Goal: Transaction & Acquisition: Purchase product/service

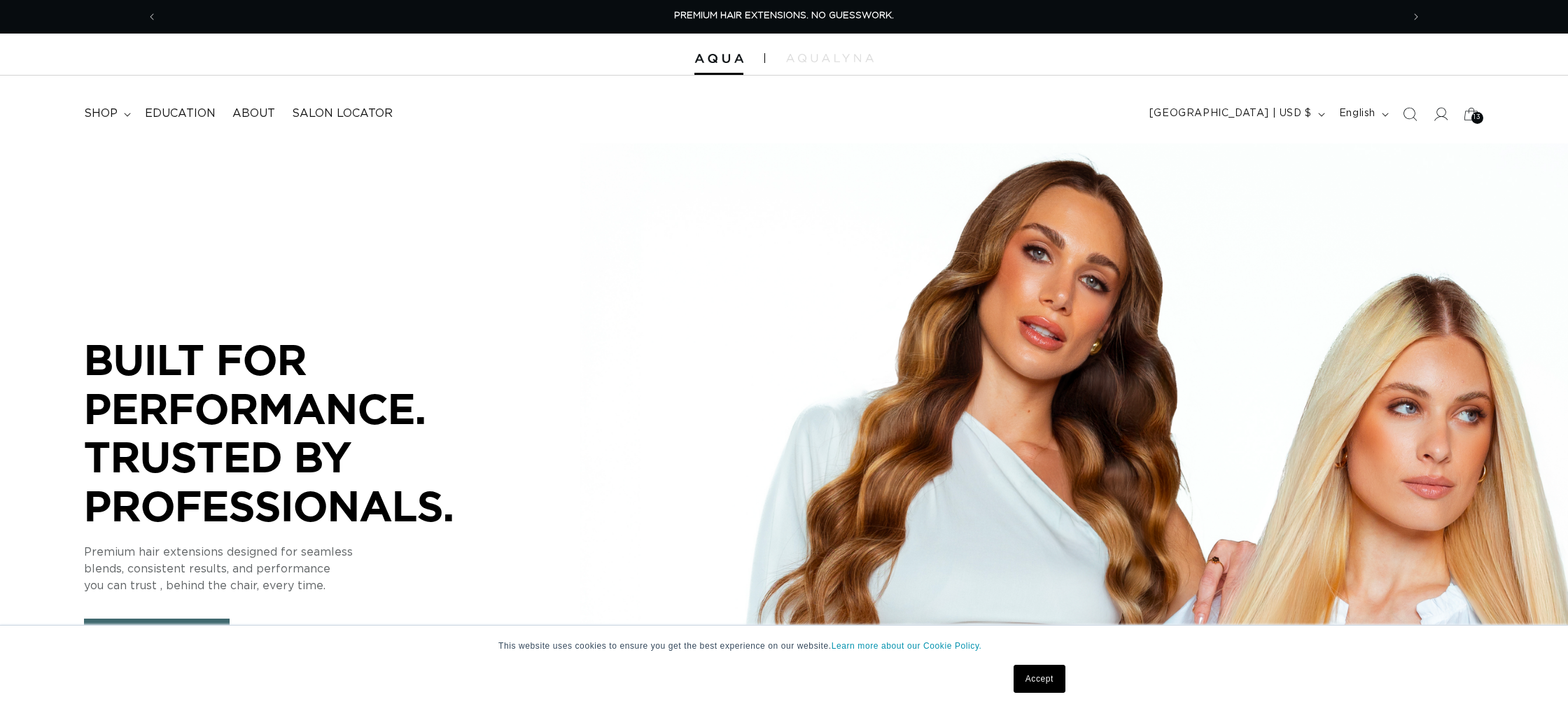
click at [726, 63] on div at bounding box center [784, 54] width 1568 height 42
click at [128, 116] on icon at bounding box center [127, 115] width 7 height 4
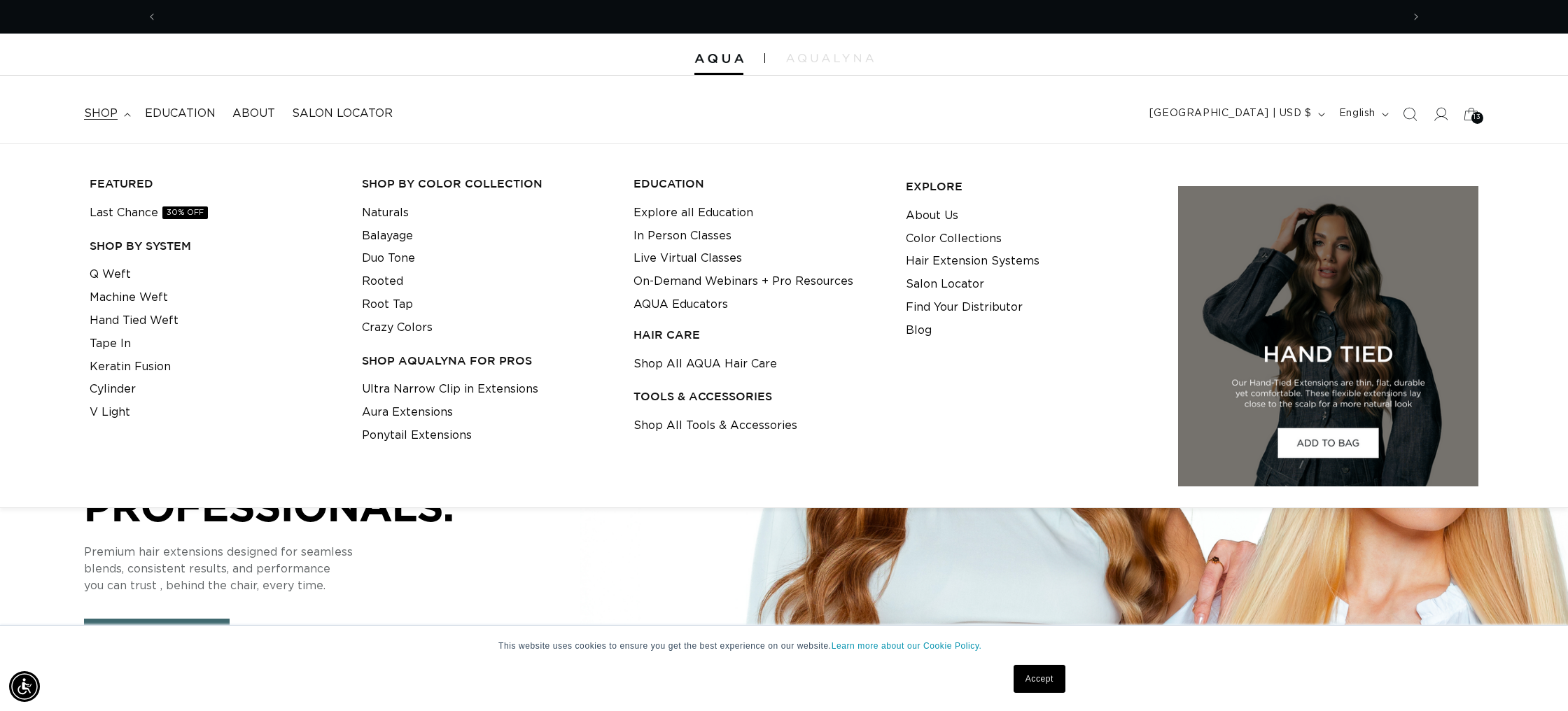
scroll to position [0, 1244]
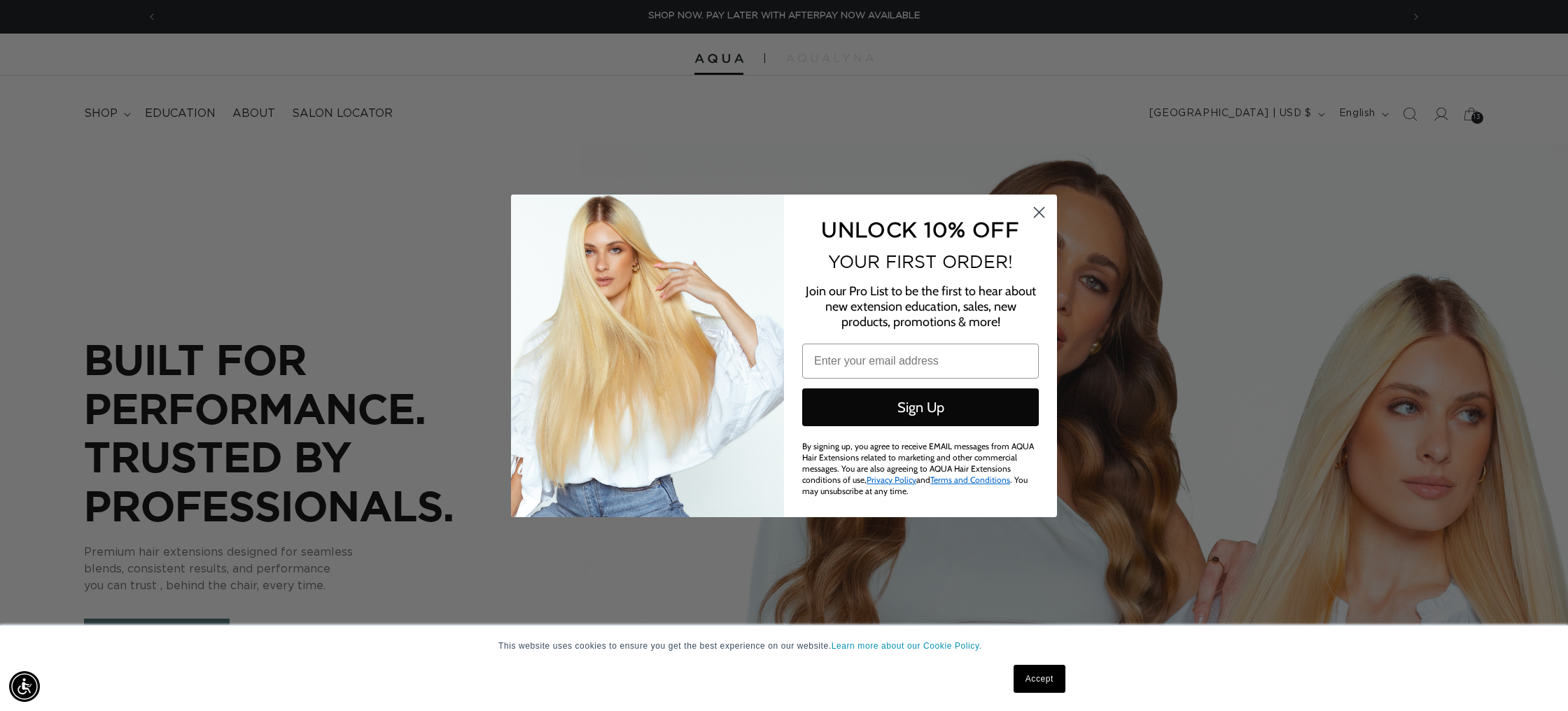
drag, startPoint x: 1039, startPoint y: 212, endPoint x: 858, endPoint y: 119, distance: 203.5
click at [1039, 212] on circle "Close dialog" at bounding box center [1039, 212] width 23 height 23
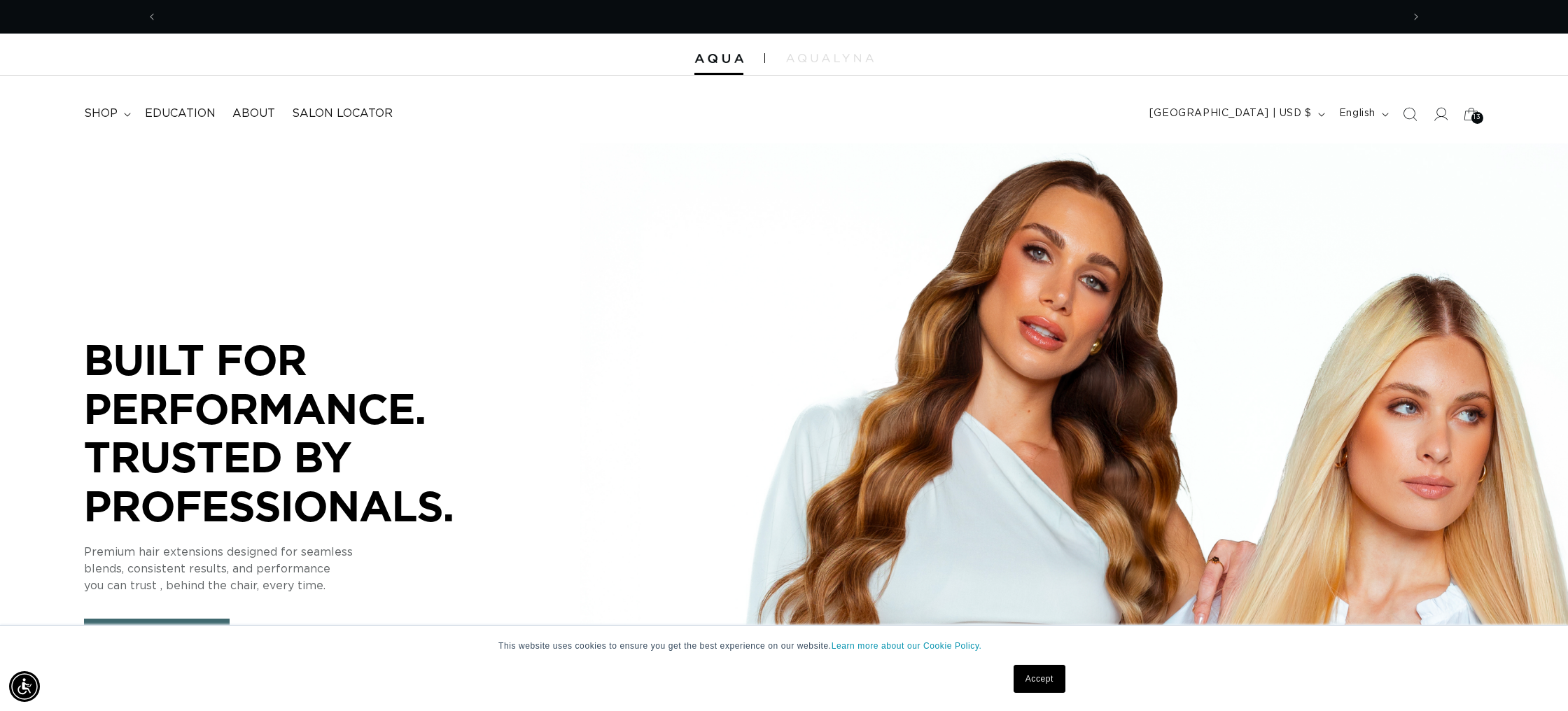
scroll to position [0, 2489]
click at [121, 112] on summary "shop" at bounding box center [105, 113] width 61 height 31
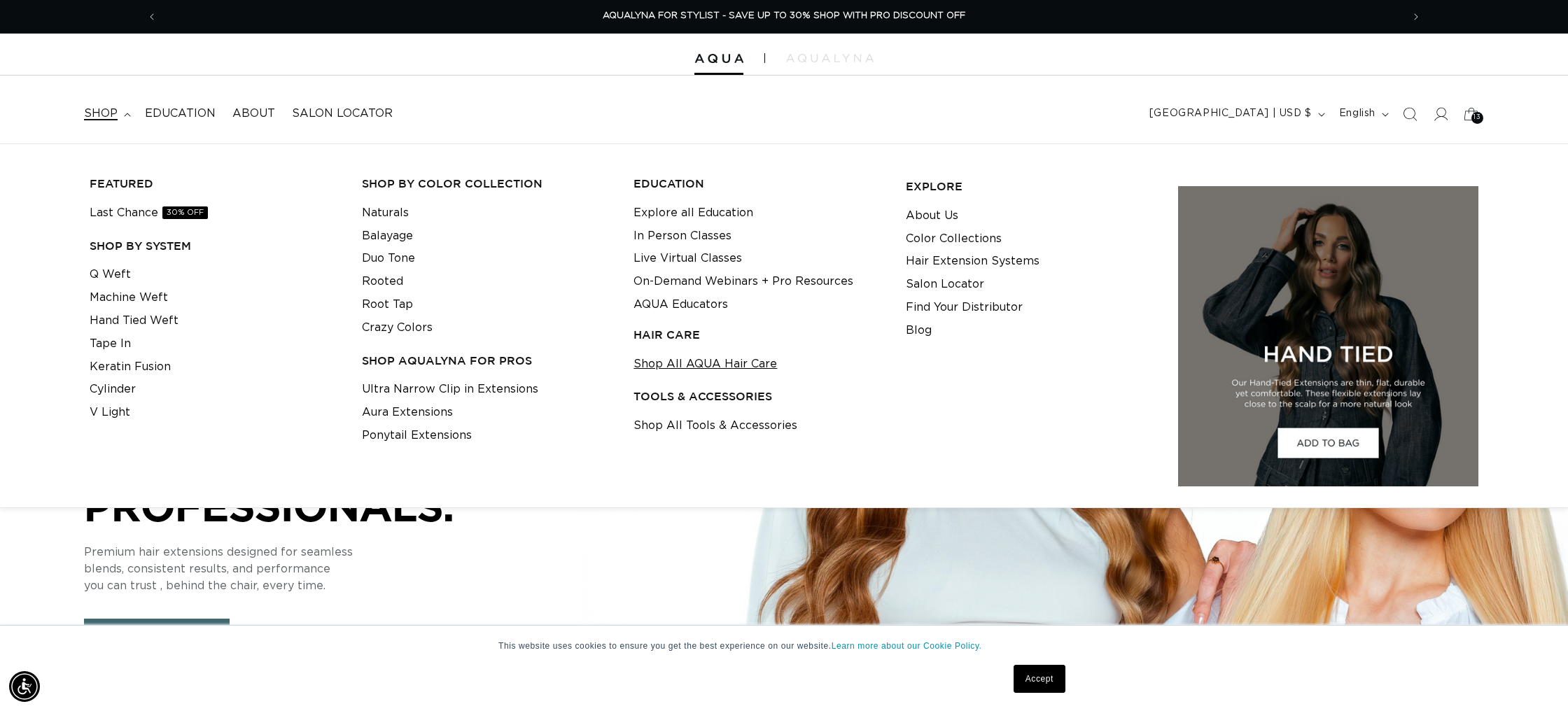
click at [725, 364] on link "Shop All AQUA Hair Care" at bounding box center [705, 365] width 143 height 23
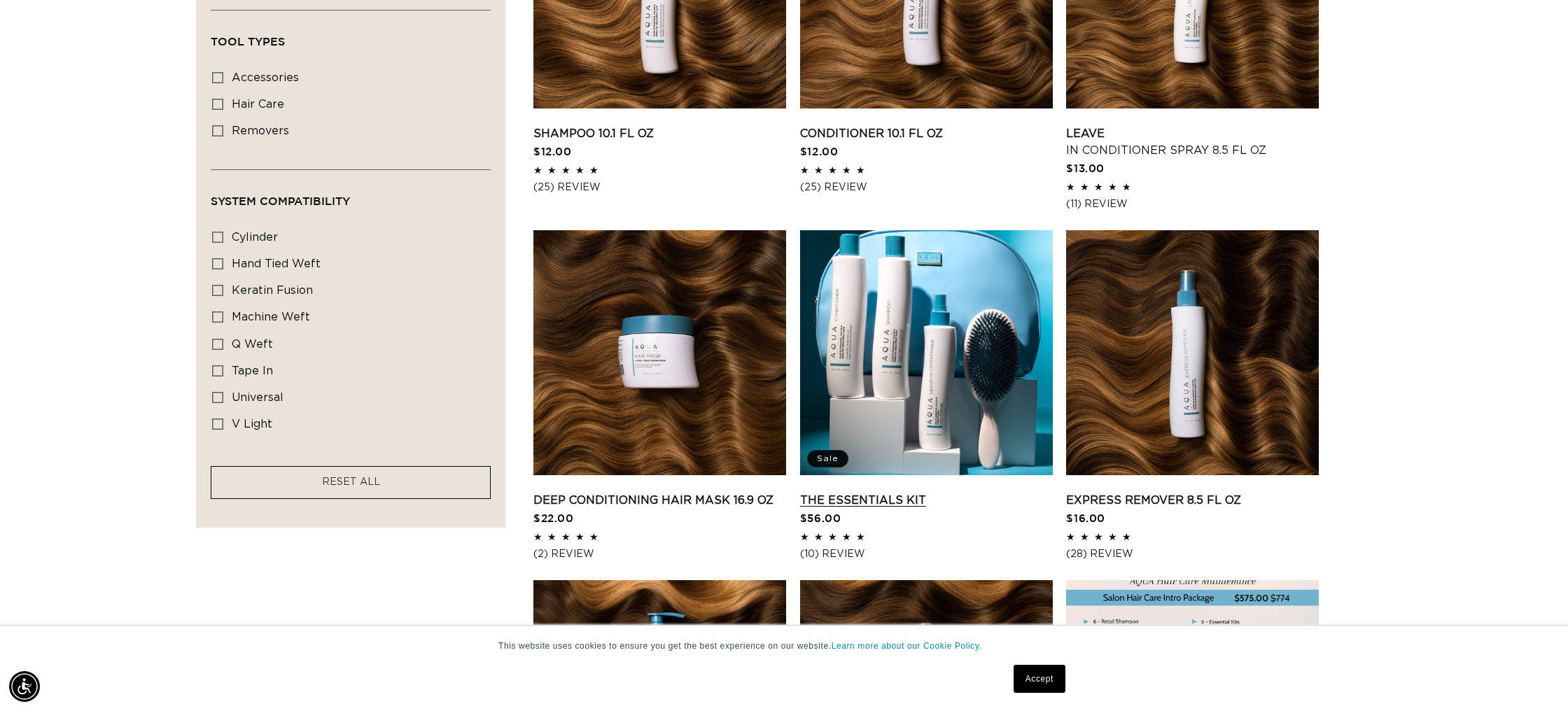
scroll to position [695, 0]
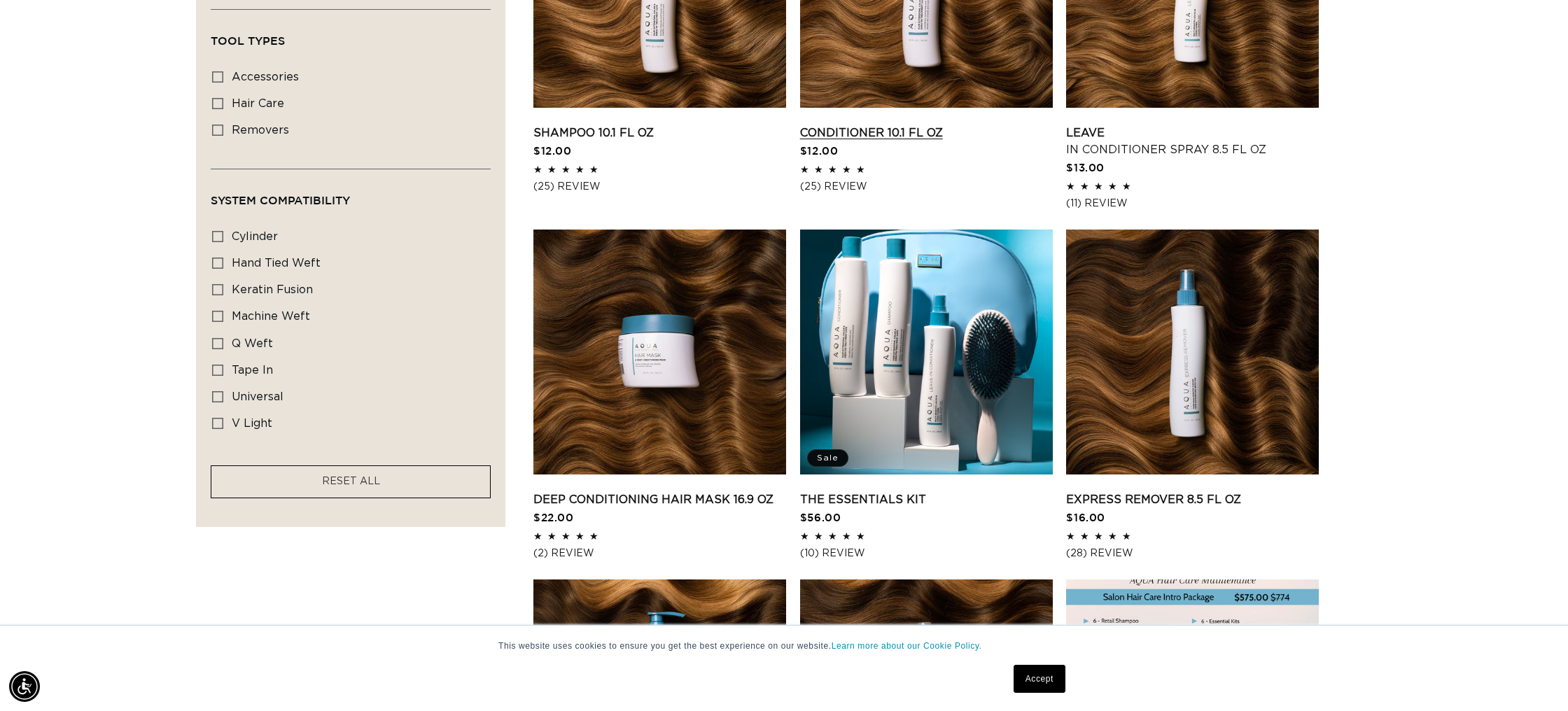
click at [939, 124] on link "Conditioner 10.1 fl oz" at bounding box center [926, 133] width 253 height 17
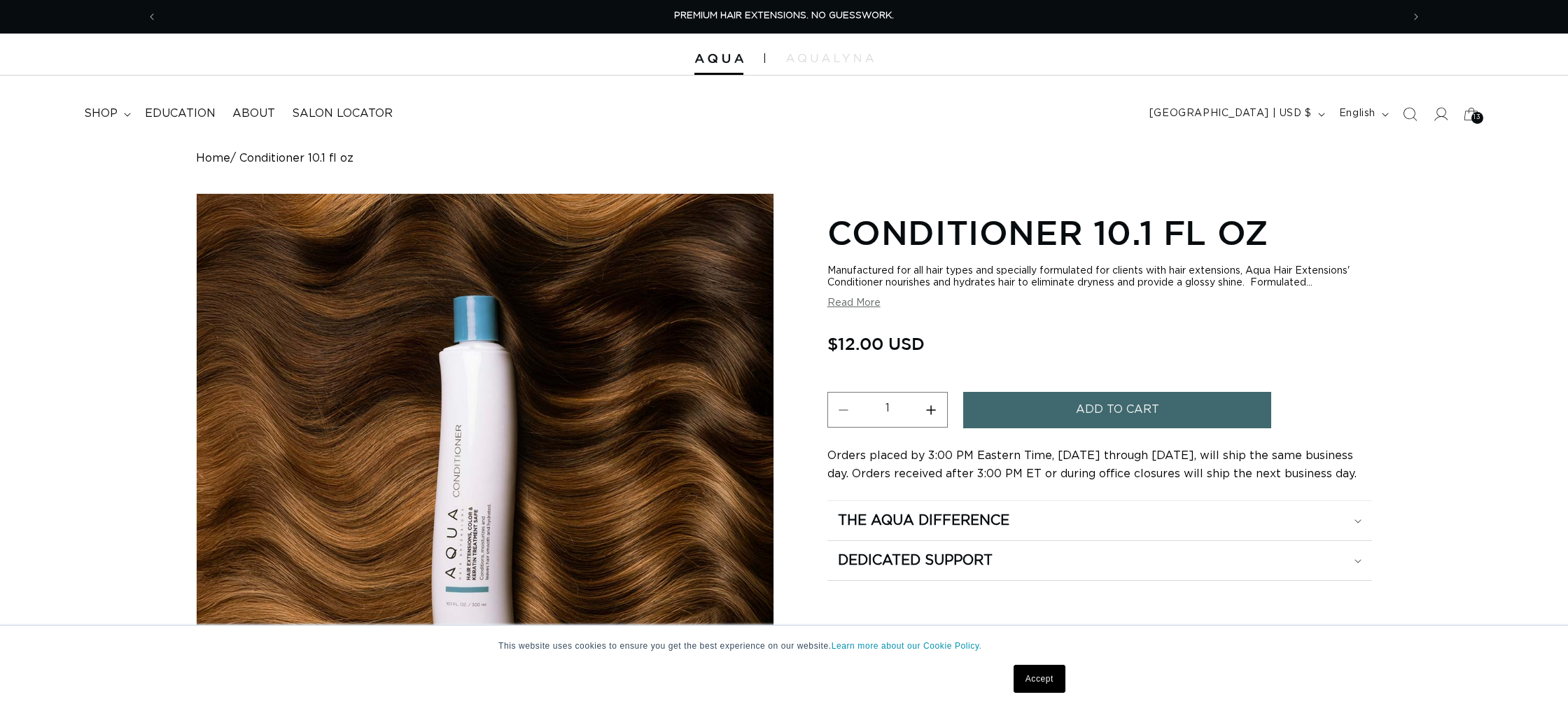
click at [1115, 408] on span "Add to cart" at bounding box center [1118, 409] width 83 height 36
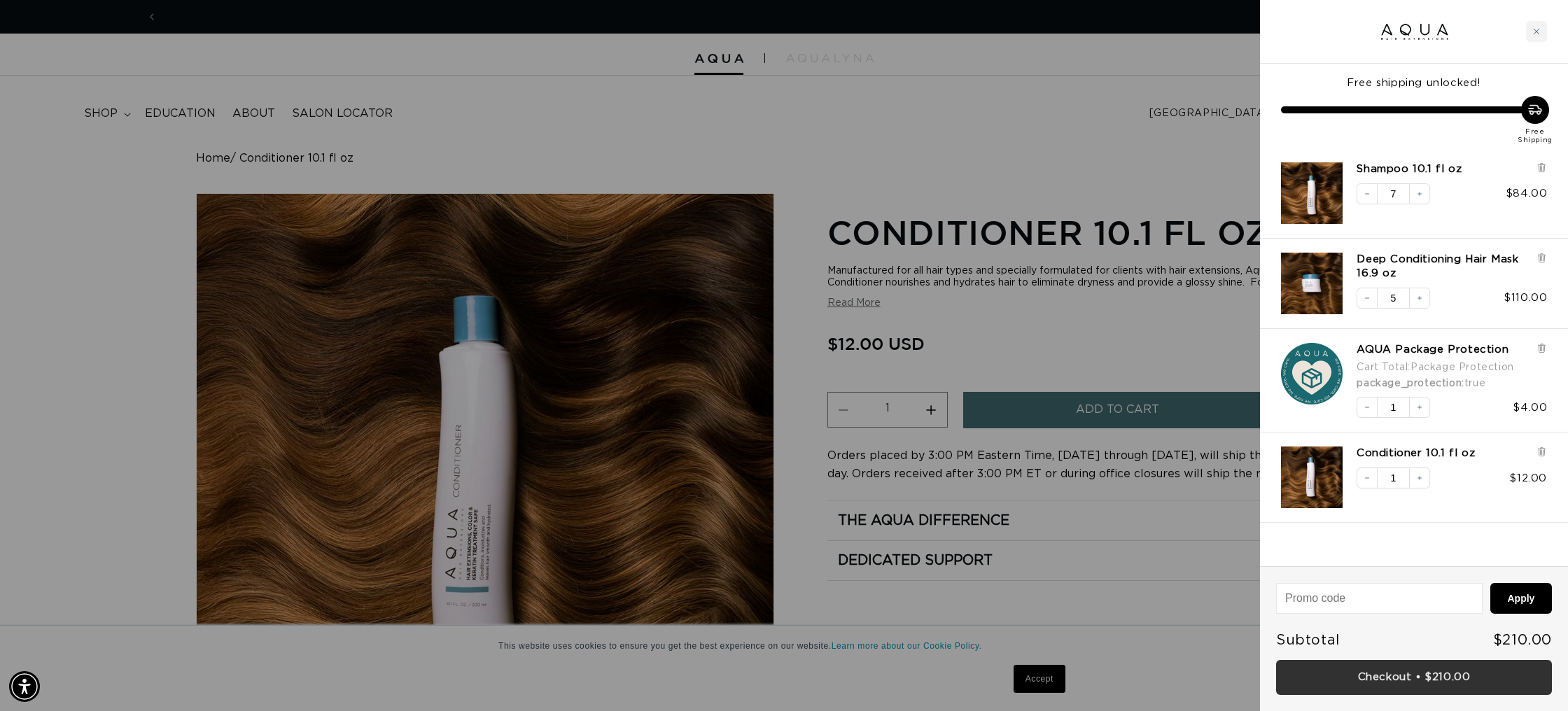
scroll to position [0, 1244]
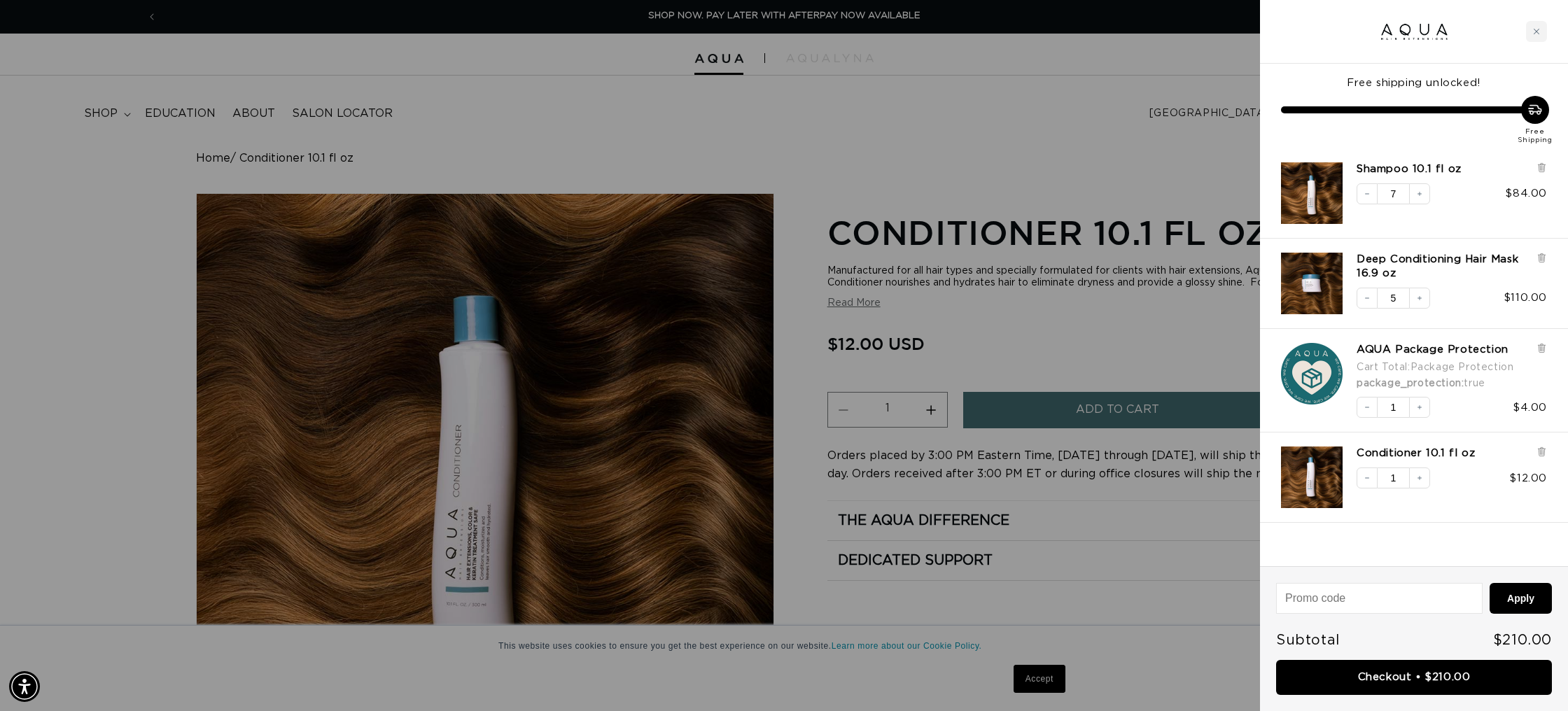
click at [1471, 676] on link "Checkout • $210.00" at bounding box center [1414, 678] width 276 height 36
